Goal: Information Seeking & Learning: Check status

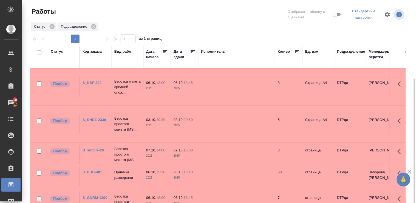
scroll to position [43, 0]
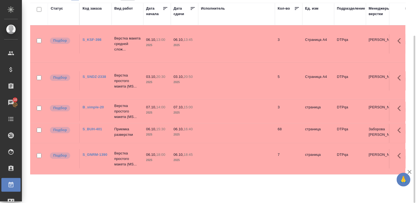
click at [94, 128] on link "S_BUH-401" at bounding box center [92, 129] width 19 height 4
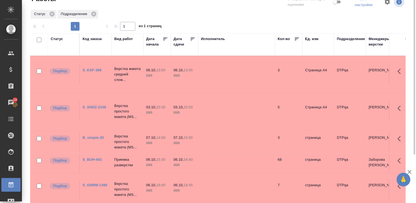
scroll to position [0, 0]
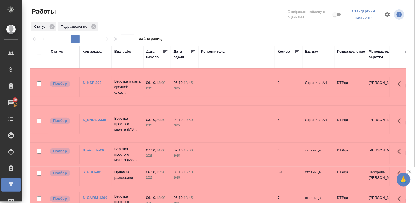
click at [54, 51] on div "Статус" at bounding box center [57, 51] width 12 height 5
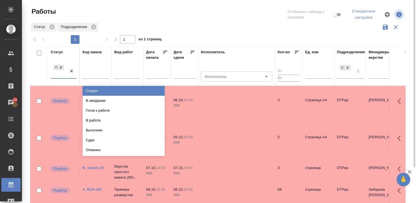
click at [59, 78] on div "Подбор" at bounding box center [59, 71] width 16 height 15
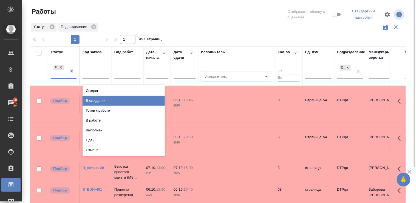
click at [133, 100] on div "В ожидании" at bounding box center [124, 101] width 82 height 10
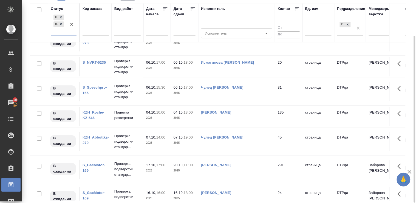
scroll to position [340, 0]
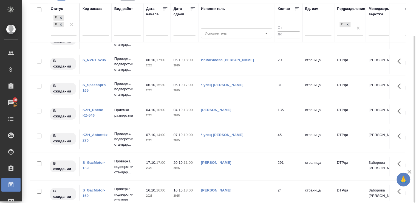
click at [92, 110] on link "KZH_Roche-KZ-546" at bounding box center [94, 113] width 22 height 10
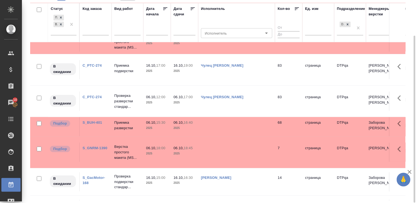
scroll to position [78, 0]
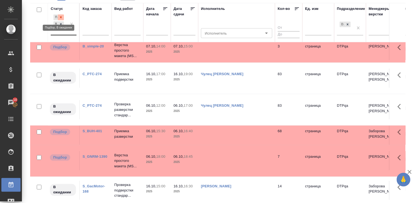
click at [61, 17] on icon at bounding box center [61, 17] width 2 height 2
click at [61, 17] on div "Статус Подбор В ожидании" at bounding box center [64, 22] width 26 height 33
click at [60, 34] on div "Подбор В ожидании" at bounding box center [59, 23] width 16 height 21
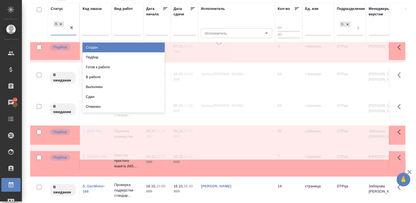
click at [100, 68] on div "Готов к работе" at bounding box center [124, 67] width 82 height 10
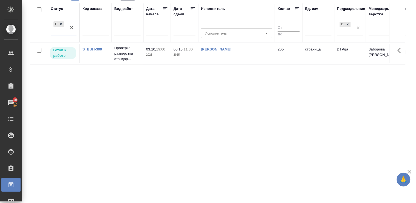
scroll to position [0, 0]
click at [183, 142] on div "Статус Готов к работе Код заказа Вид работ Дата начала Дата сдачи Исполнитель И…" at bounding box center [217, 101] width 375 height 197
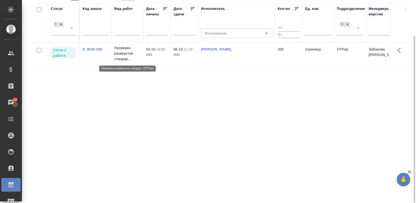
click at [121, 53] on p "Проверка разверстки стандар..." at bounding box center [127, 53] width 26 height 16
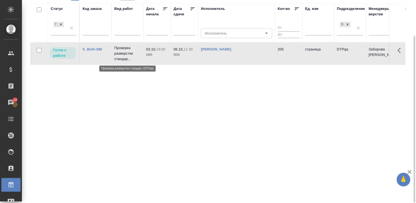
click at [121, 53] on p "Проверка разверстки стандар..." at bounding box center [127, 53] width 26 height 16
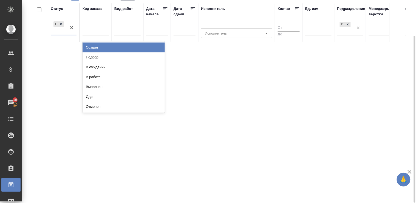
click at [61, 34] on div "Готов к работе" at bounding box center [59, 27] width 16 height 15
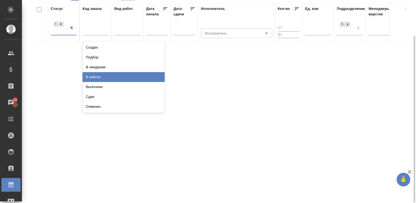
click at [98, 78] on div "В работе" at bounding box center [124, 77] width 82 height 10
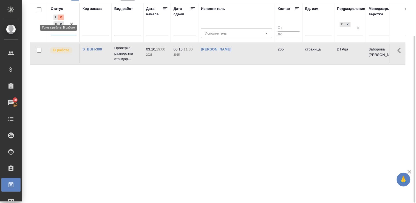
click at [61, 17] on icon at bounding box center [61, 17] width 2 height 2
click at [61, 17] on div "Статус option В работе, selected. 0 results available. Select is focused ,type …" at bounding box center [64, 22] width 26 height 33
click at [62, 34] on div "В работе" at bounding box center [59, 27] width 16 height 15
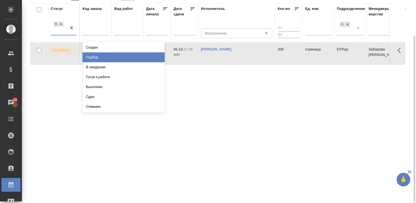
click at [140, 58] on div "Подбор" at bounding box center [124, 57] width 82 height 10
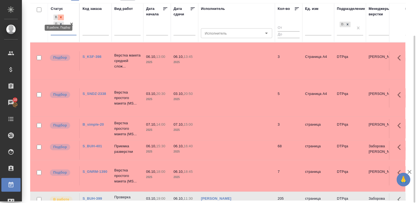
click at [61, 17] on icon at bounding box center [61, 17] width 2 height 2
click at [61, 17] on div "Статус option Подбор, selected. 0 results available. Select is focused ,type to…" at bounding box center [64, 22] width 26 height 33
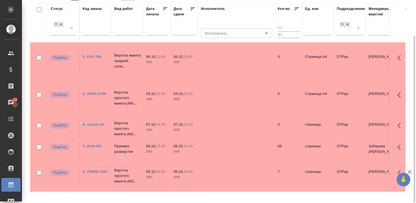
click at [59, 8] on div "Статус" at bounding box center [57, 8] width 12 height 5
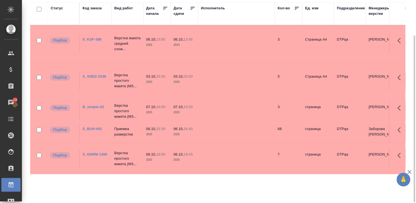
scroll to position [43, 0]
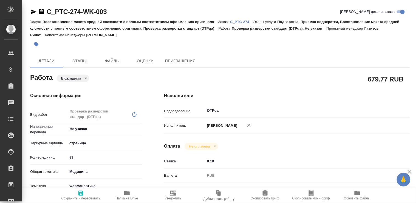
type textarea "x"
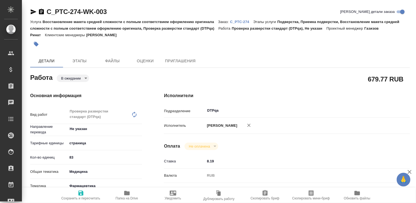
type textarea "x"
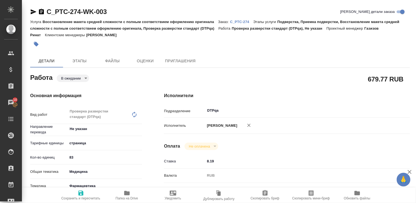
type textarea "x"
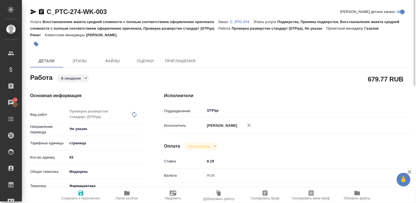
click at [244, 23] on p "C_PTC-274" at bounding box center [241, 22] width 23 height 4
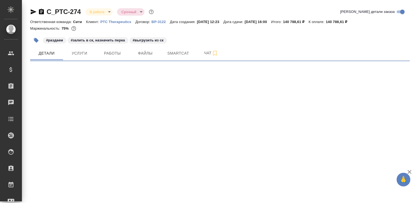
select select "RU"
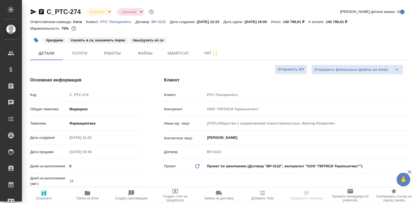
type textarea "x"
click at [108, 56] on span "Работы" at bounding box center [112, 53] width 26 height 7
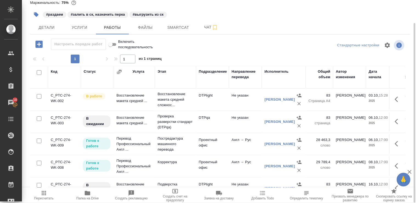
click at [408, 106] on div "Код Статус Услуга Этап Подразделение Направление перевода Исполнитель Общий объ…" at bounding box center [220, 127] width 380 height 123
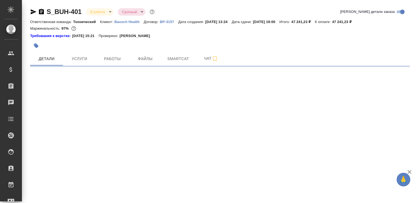
select select "RU"
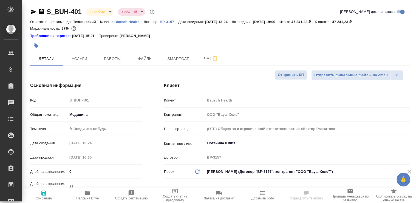
type textarea "x"
click at [110, 58] on span "Работы" at bounding box center [112, 58] width 26 height 7
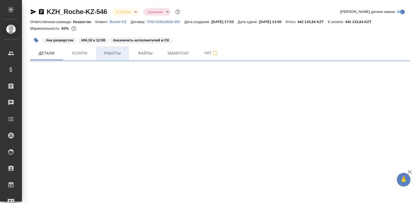
select select "RU"
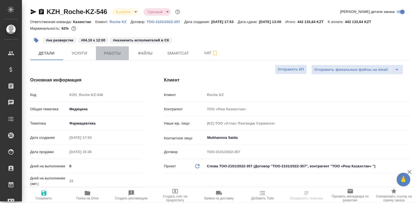
click at [110, 51] on span "Работы" at bounding box center [112, 53] width 26 height 7
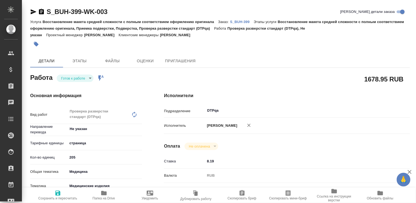
type textarea "x"
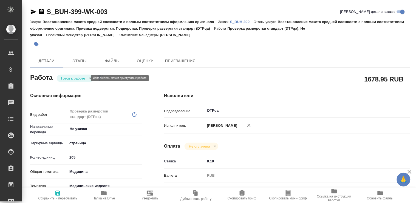
click at [82, 78] on body "🙏 .cls-1 fill:#fff; AWATERA [PERSON_NAME] Спецификации Заказы Чаты Todo Проекты…" at bounding box center [208, 101] width 416 height 203
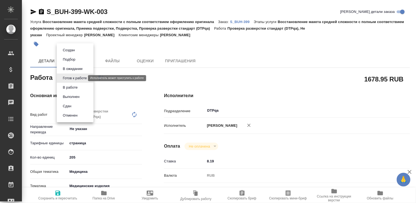
type textarea "x"
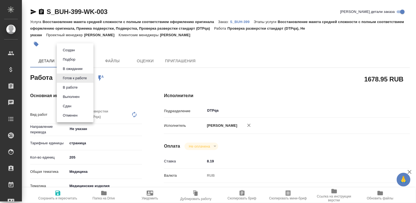
click at [80, 88] on li "В работе" at bounding box center [75, 87] width 37 height 9
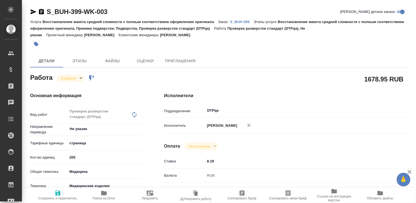
type textarea "x"
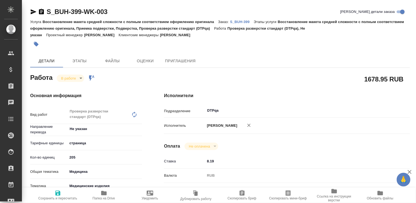
type textarea "x"
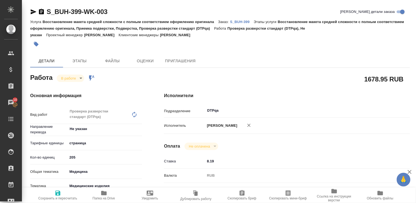
type textarea "x"
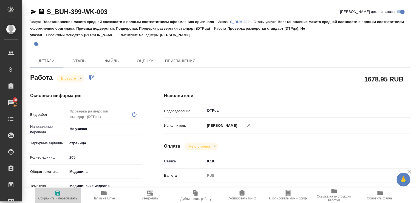
click at [58, 192] on icon "button" at bounding box center [58, 193] width 7 height 7
type textarea "x"
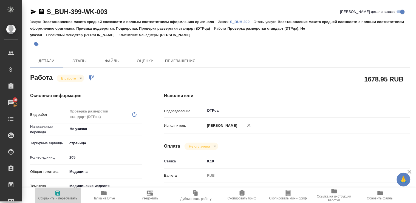
type textarea "x"
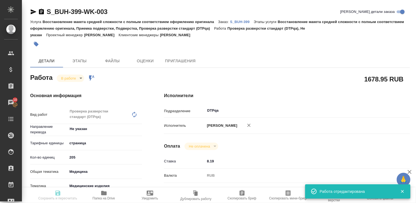
type textarea "x"
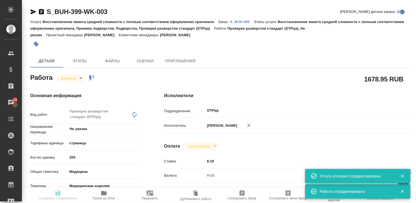
type input "inProgress"
type textarea "Проверка разверстки стандарт (DTPqa)"
type textarea "x"
type input "Не указан"
type input "5a8b1489cc6b4906c91bfdb2"
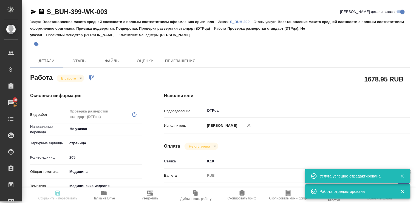
type input "205"
type input "med"
type input "5a8b8b956a9677013d343dd7"
checkbox input "true"
type input "03.10.2025 19:00"
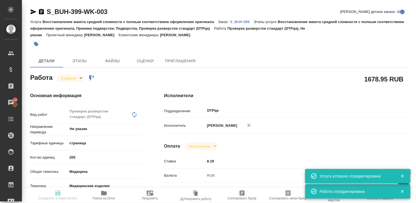
type input "03.10.2025 19:19"
type input "06.10.2025 11:30"
type input "[DATE] 19:00"
type input "DTPqa"
type input "notPayed"
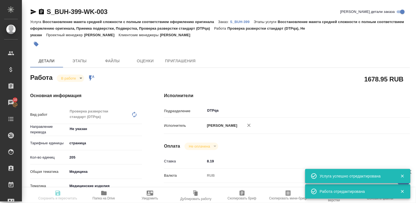
type input "8.19"
type input "RUB"
type input "[PERSON_NAME]"
type textarea "https://tera.awatera.com/Work/68dd0751d5c03ed4a020f5f7/"
type textarea "x"
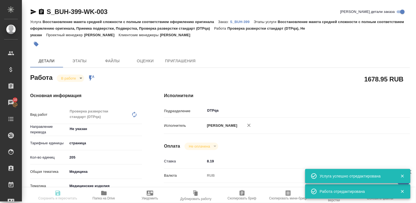
type textarea "/Clients/Bausch Health /Orders/S_BUH-399/DTP/S_BUH-399-WK-003"
type textarea "x"
type input "S_BUH-399"
type input "Восстановление макета средней сложности с полным соответствием оформлению ориги…"
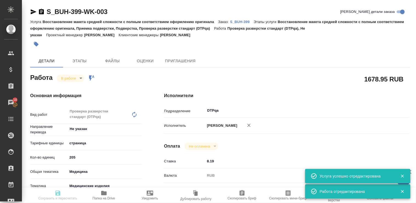
type input "[PERSON_NAME]"
type input "/Clients/Bausch Health /Orders/S_BUH-399"
type textarea "x"
type textarea "англ-рус под нзп"
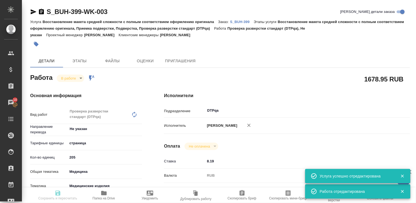
type textarea "x"
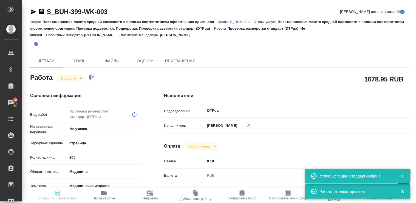
type textarea "x"
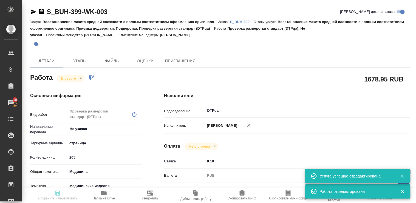
type textarea "x"
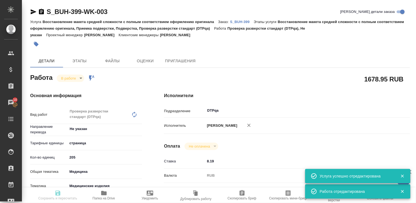
type textarea "x"
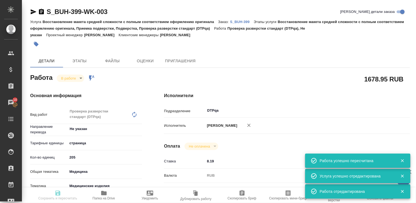
type input "inProgress"
type textarea "Проверка разверстки стандарт (DTPqa)"
type textarea "x"
type input "Не указан"
type input "5a8b1489cc6b4906c91bfdb2"
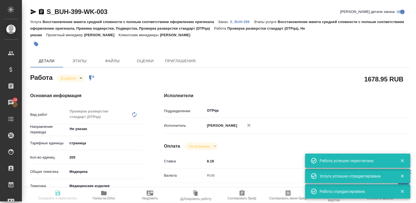
type input "205"
type input "med"
type input "5a8b8b956a9677013d343dd7"
checkbox input "true"
type input "03.10.2025 19:00"
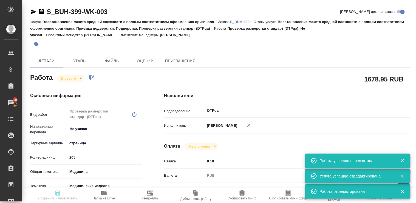
type input "03.10.2025 19:19"
type input "06.10.2025 11:30"
type input "[DATE] 19:00"
type input "DTPqa"
type input "notPayed"
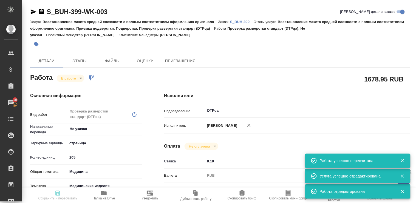
type input "8.19"
type input "RUB"
type input "[PERSON_NAME]"
type textarea "https://tera.awatera.com/Work/68dd0751d5c03ed4a020f5f7/"
type textarea "x"
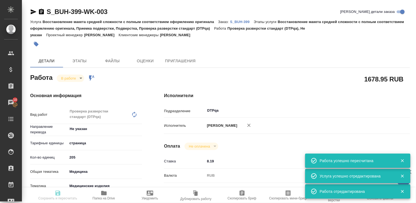
type textarea "/Clients/Bausch Health /Orders/S_BUH-399/DTP/S_BUH-399-WK-003"
type textarea "x"
type input "S_BUH-399"
type input "Восстановление макета средней сложности с полным соответствием оформлению ориги…"
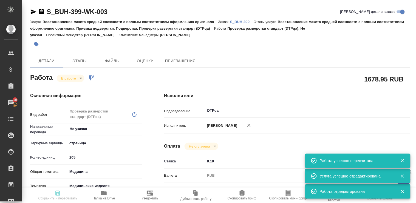
type input "[PERSON_NAME]"
type input "/Clients/Bausch Health /Orders/S_BUH-399"
type textarea "x"
type textarea "англ-рус под нзп"
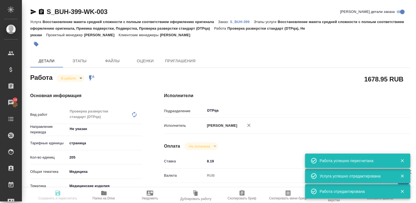
type textarea "x"
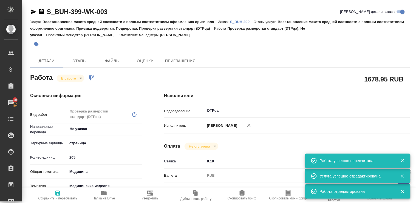
type textarea "x"
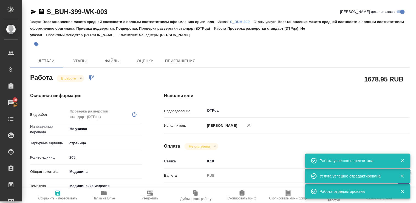
type textarea "x"
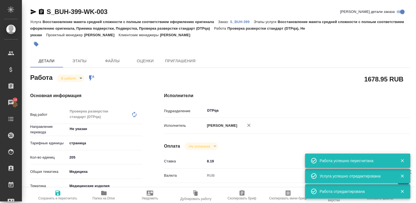
type textarea "x"
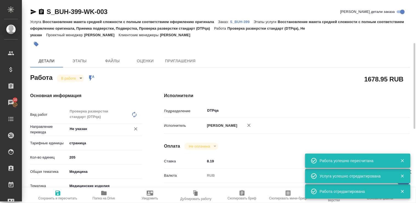
type textarea "x"
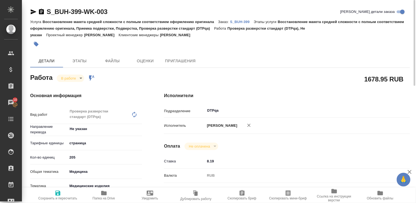
click at [245, 21] on p "S_BUH-399" at bounding box center [242, 22] width 24 height 4
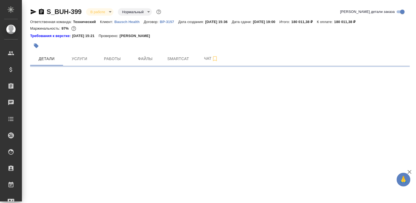
select select "RU"
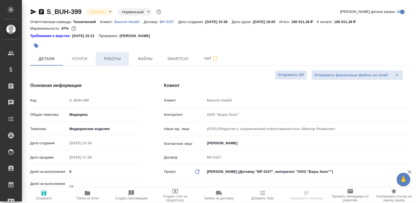
click at [112, 58] on span "Работы" at bounding box center [112, 58] width 26 height 7
